Goal: Task Accomplishment & Management: Manage account settings

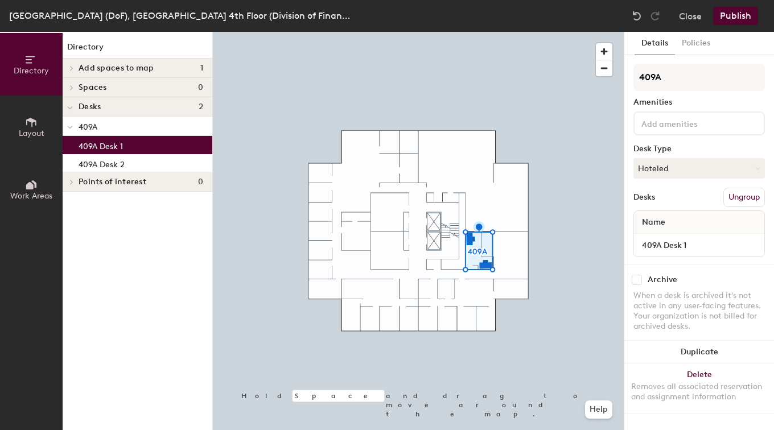
click at [106, 147] on p "409A Desk 1" at bounding box center [101, 144] width 44 height 13
click at [638, 281] on input "checkbox" at bounding box center [637, 280] width 10 height 10
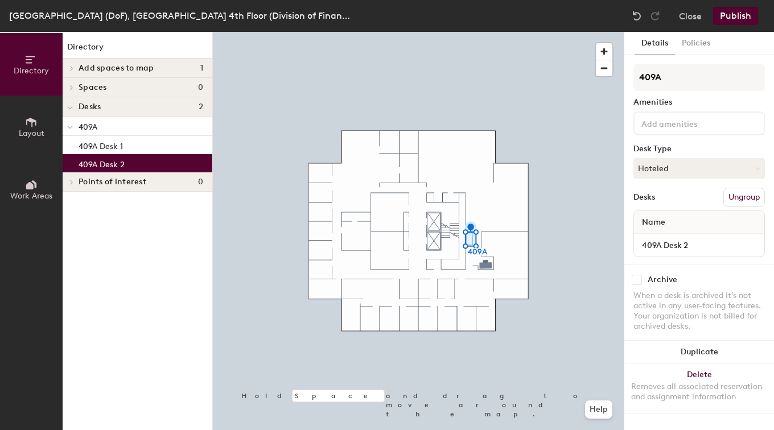
click at [97, 163] on p "409A Desk 2" at bounding box center [102, 162] width 46 height 13
click at [633, 279] on input "checkbox" at bounding box center [637, 280] width 10 height 10
checkbox input "true"
click at [743, 17] on button "Publish" at bounding box center [735, 16] width 45 height 18
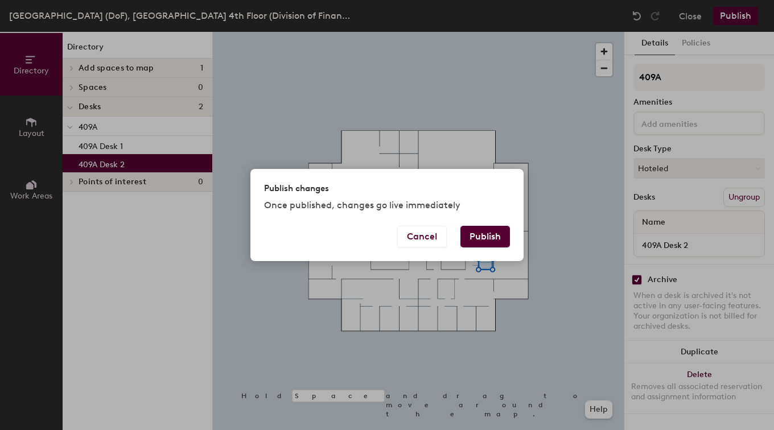
click at [490, 232] on button "Publish" at bounding box center [484, 237] width 49 height 22
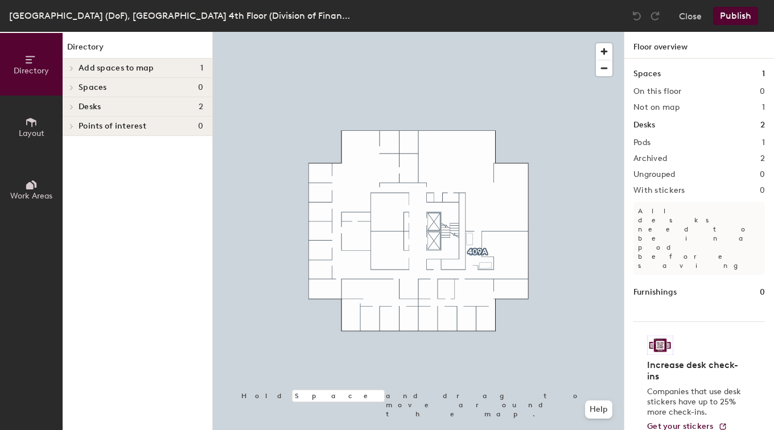
click at [650, 124] on h1 "Desks" at bounding box center [644, 125] width 22 height 13
click at [76, 106] on div at bounding box center [71, 107] width 13 height 6
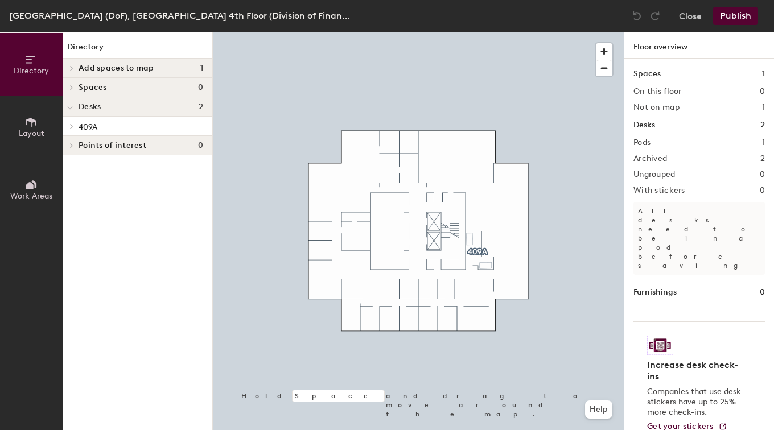
click at [85, 126] on span "409A" at bounding box center [88, 127] width 19 height 10
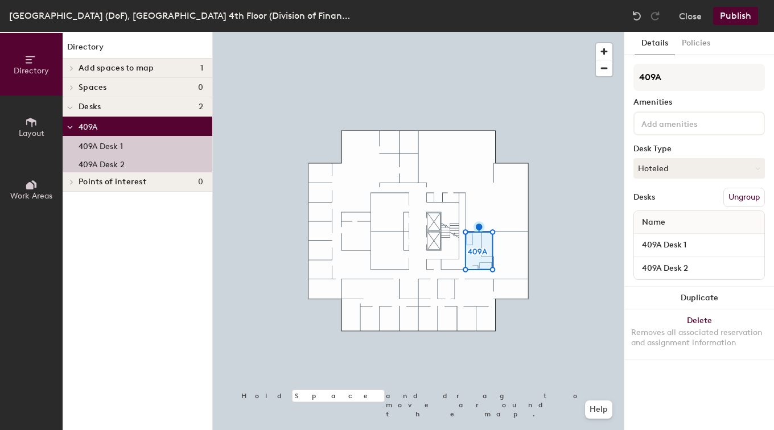
click at [89, 145] on p "409A Desk 1" at bounding box center [101, 144] width 44 height 13
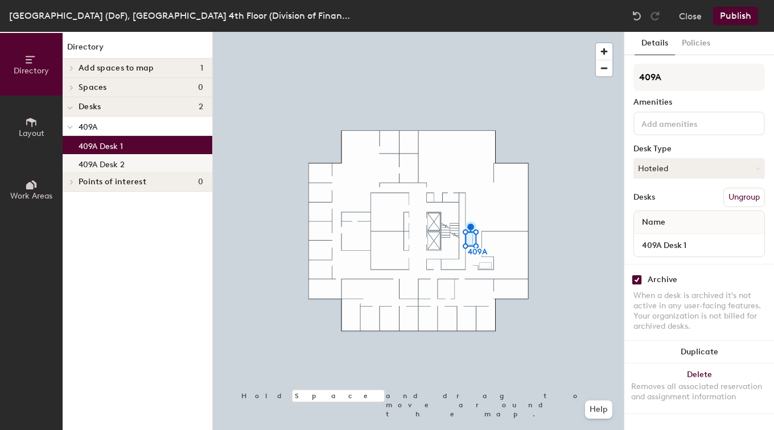
click at [89, 163] on p "409A Desk 2" at bounding box center [102, 162] width 46 height 13
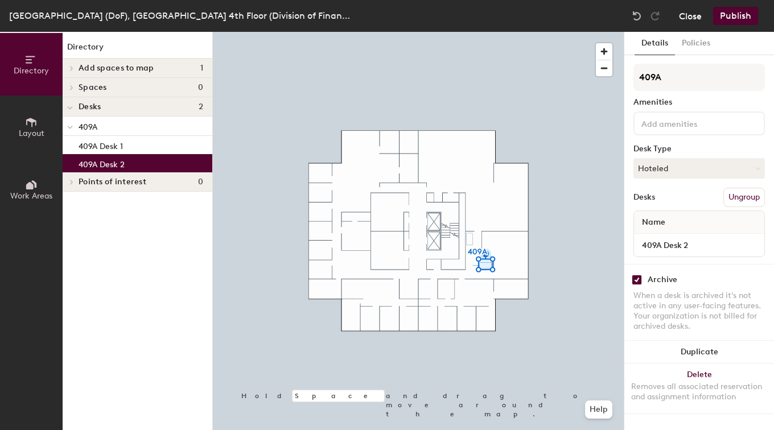
click at [688, 13] on button "Close" at bounding box center [690, 16] width 23 height 18
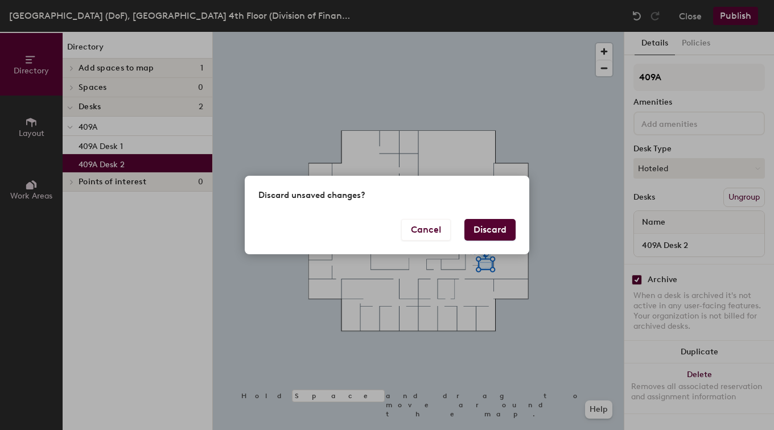
click at [484, 225] on button "Discard" at bounding box center [489, 230] width 51 height 22
